Goal: Find contact information: Find contact information

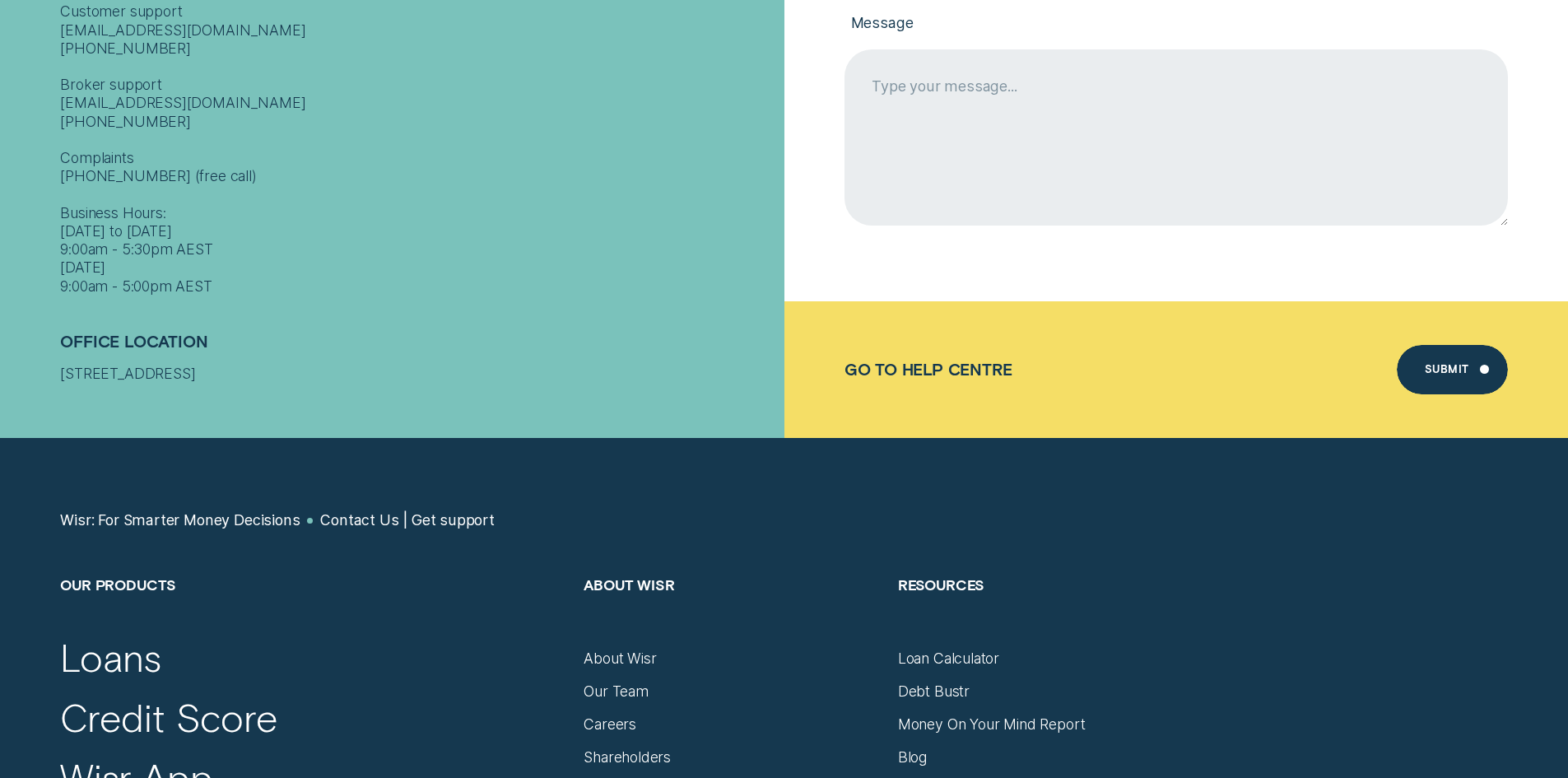
scroll to position [428, 0]
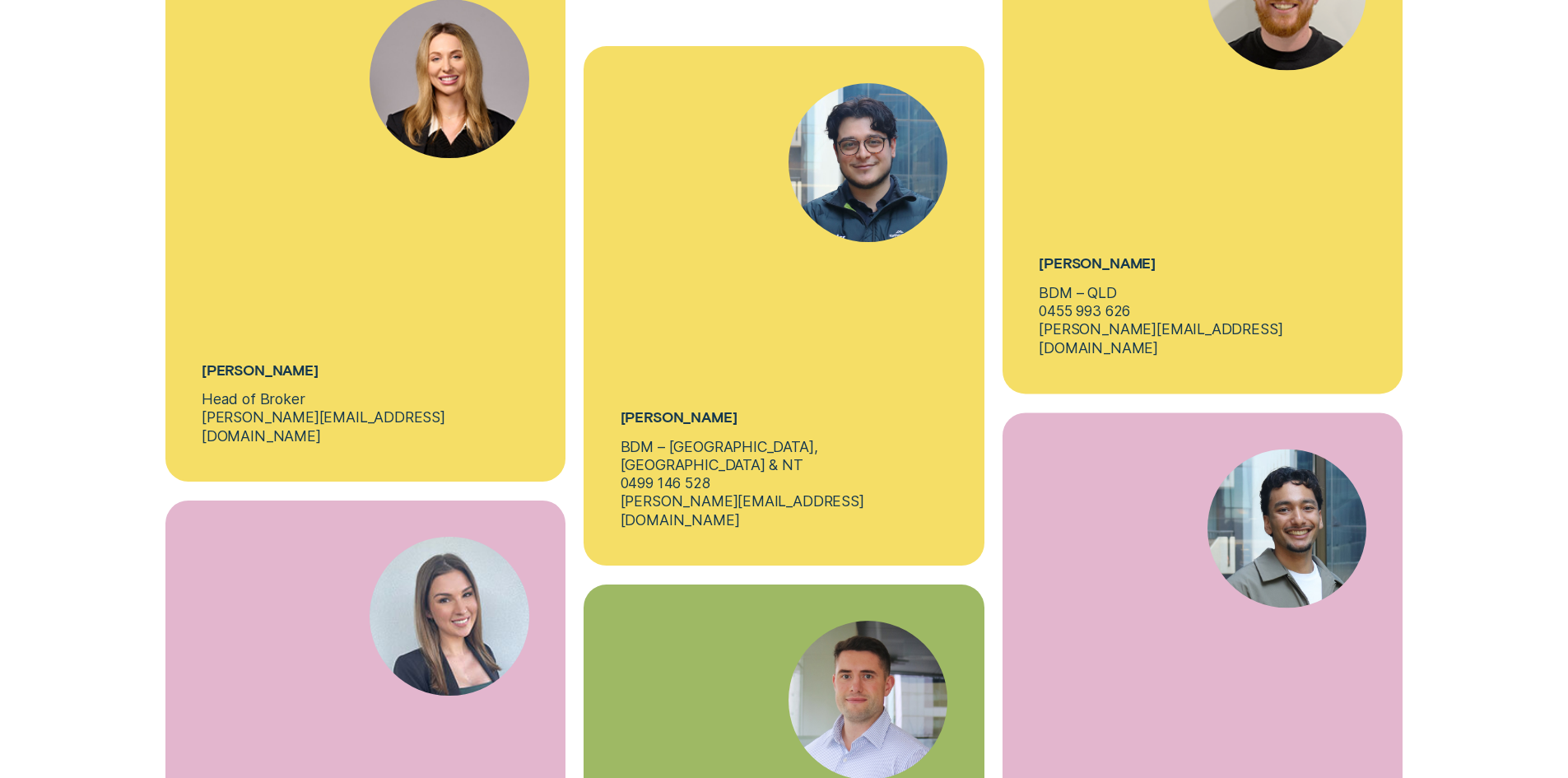
scroll to position [5902, 0]
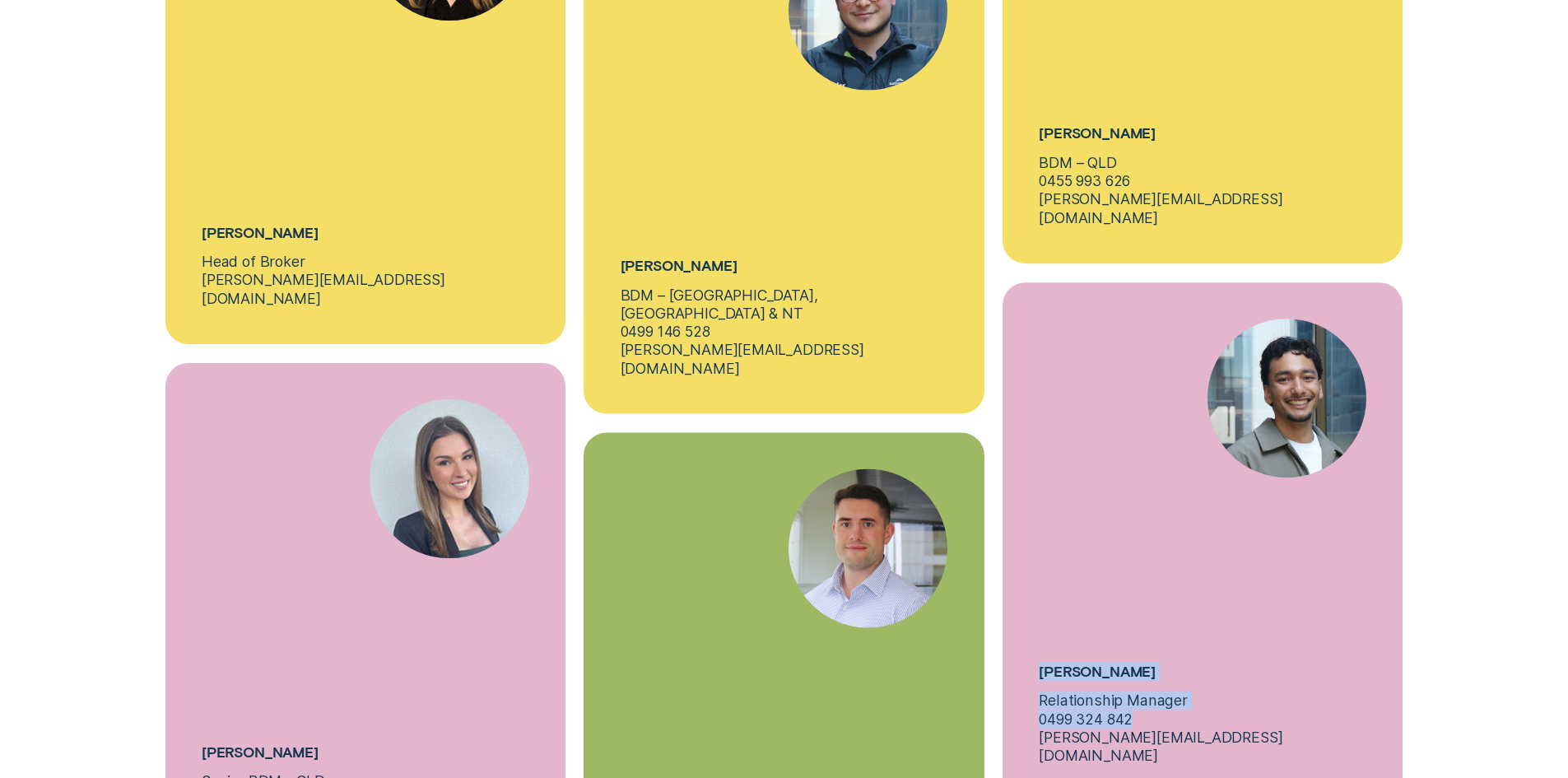
drag, startPoint x: 1040, startPoint y: 586, endPoint x: 1143, endPoint y: 634, distance: 113.6
click at [1143, 634] on div "[PERSON_NAME] Relationship Manager 0499 324 842 [PERSON_NAME][EMAIL_ADDRESS][DO…" at bounding box center [1203, 543] width 401 height 520
click at [1141, 634] on div "[PERSON_NAME] Relationship Manager 0499 324 842 [PERSON_NAME][EMAIL_ADDRESS][DO…" at bounding box center [1203, 543] width 401 height 520
click at [1107, 692] on p "Relationship Manager" at bounding box center [1112, 701] width 148 height 18
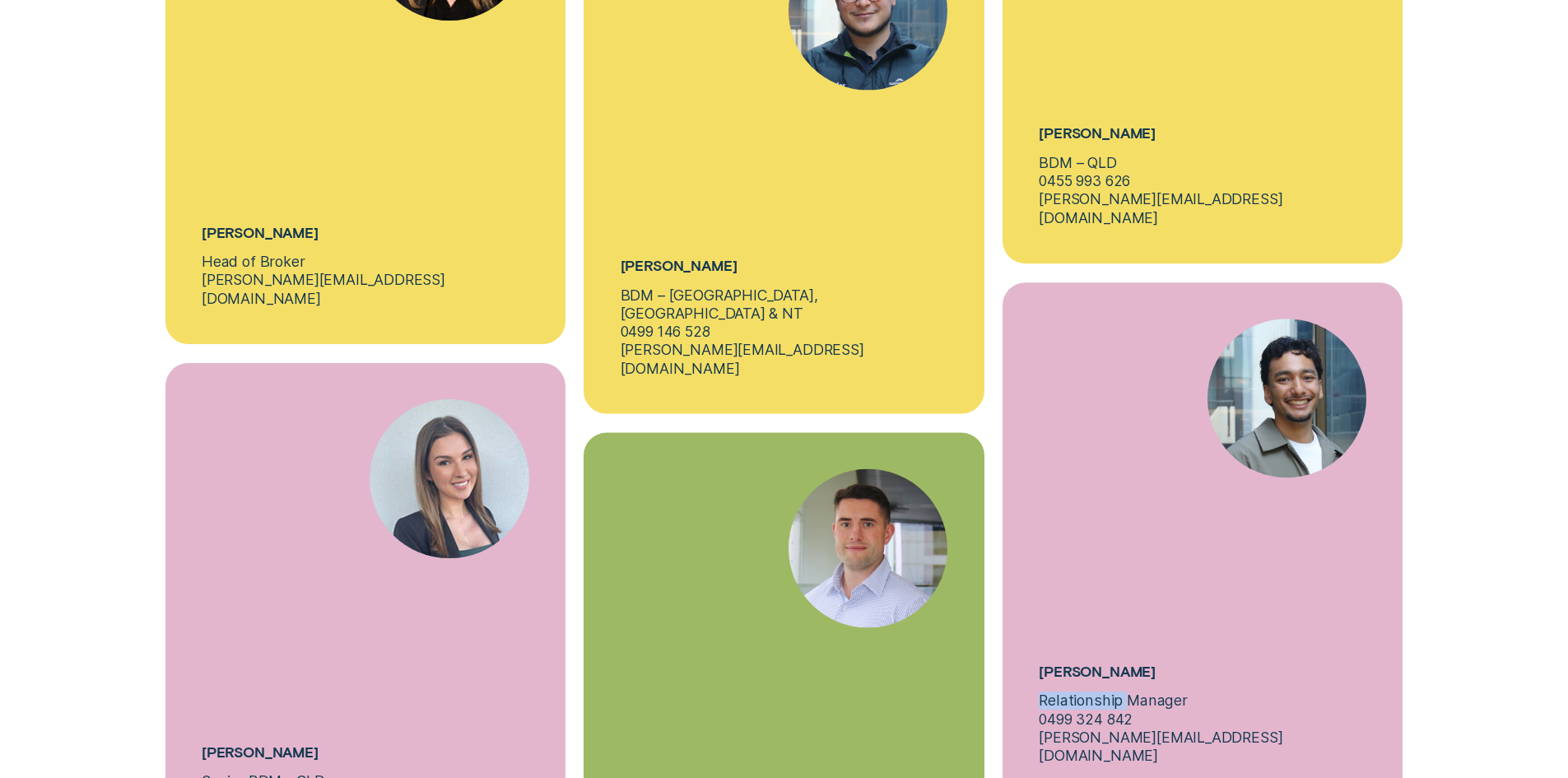
click at [1107, 692] on p "Relationship Manager" at bounding box center [1112, 701] width 148 height 18
click at [1068, 662] on h5 "[PERSON_NAME]" at bounding box center [1097, 672] width 117 height 19
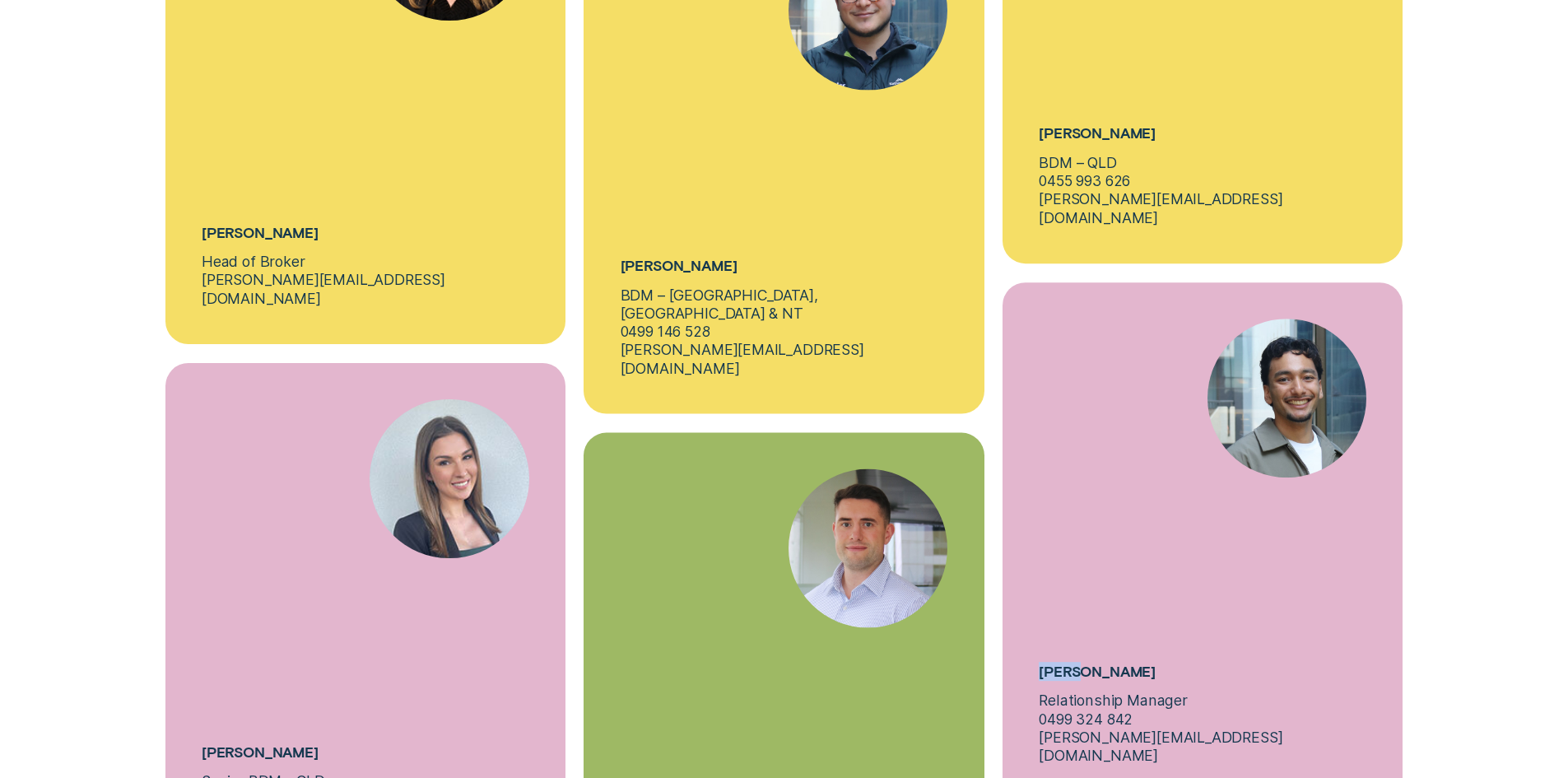
click at [1068, 662] on h5 "[PERSON_NAME]" at bounding box center [1097, 672] width 117 height 19
click at [1067, 662] on h5 "[PERSON_NAME]" at bounding box center [1097, 672] width 117 height 19
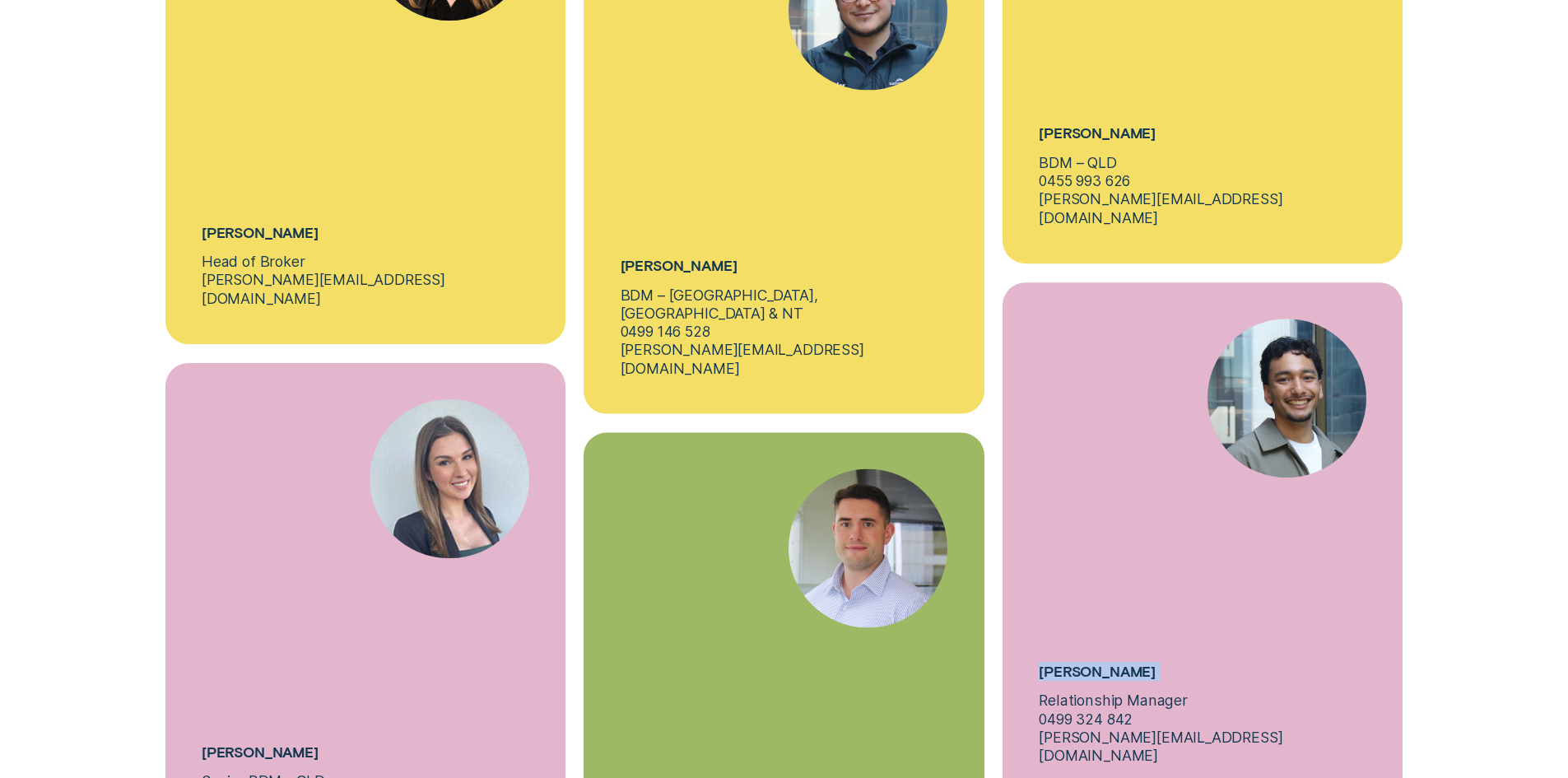
click at [1067, 662] on h5 "[PERSON_NAME]" at bounding box center [1097, 672] width 117 height 19
click at [1085, 692] on p "Relationship Manager" at bounding box center [1112, 701] width 148 height 18
click at [1102, 692] on p "Relationship Manager" at bounding box center [1112, 701] width 148 height 18
click at [1112, 711] on p "0499 324 842" at bounding box center [1085, 720] width 94 height 18
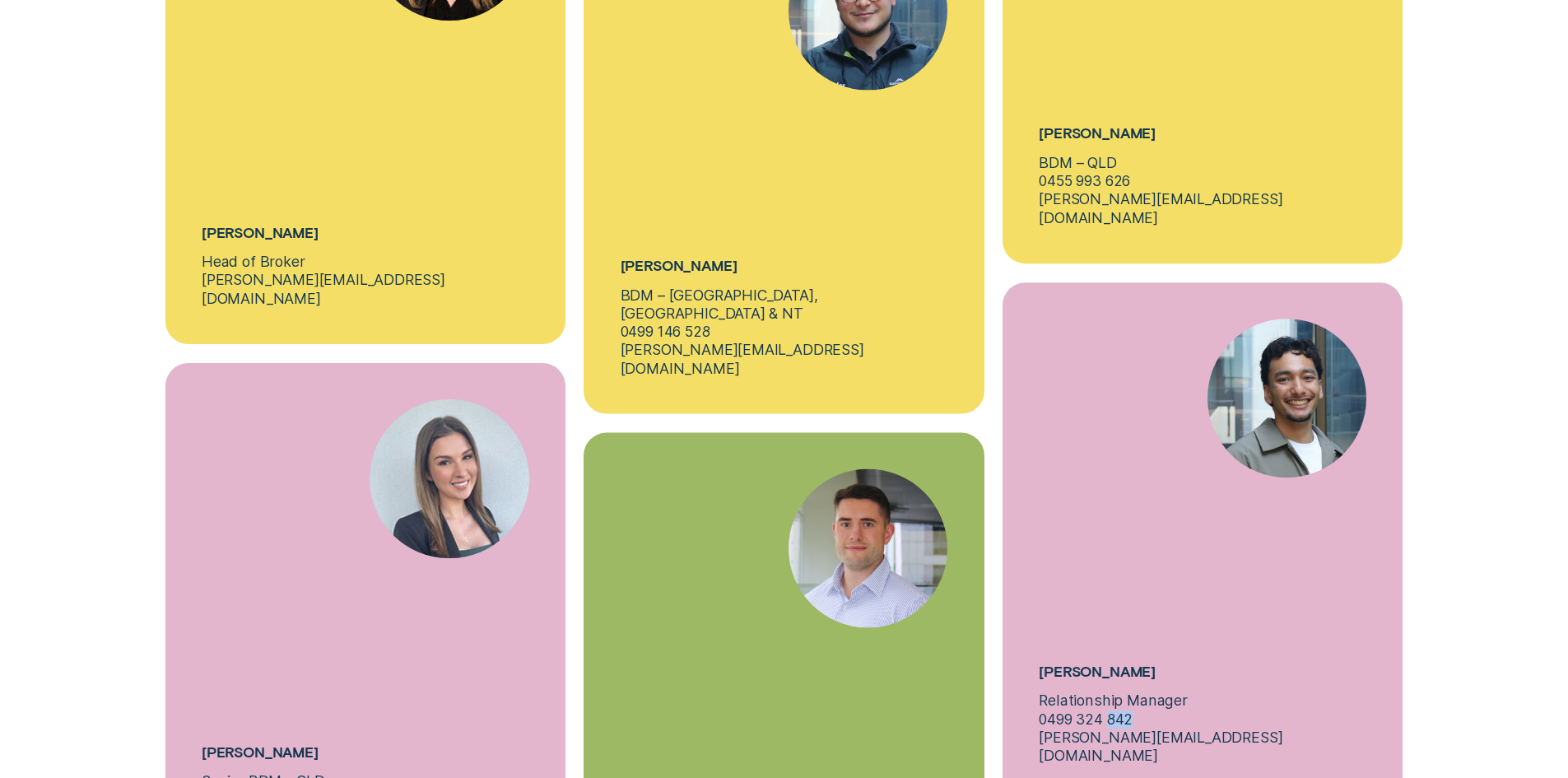
click at [1111, 711] on p "0499 324 842" at bounding box center [1085, 720] width 94 height 18
click at [1106, 711] on p "0499 324 842" at bounding box center [1085, 720] width 94 height 18
